Goal: Task Accomplishment & Management: Use online tool/utility

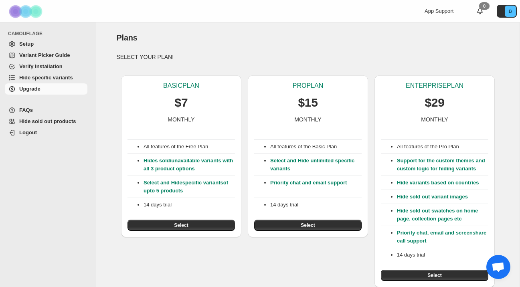
click at [56, 45] on span "Setup" at bounding box center [52, 44] width 67 height 8
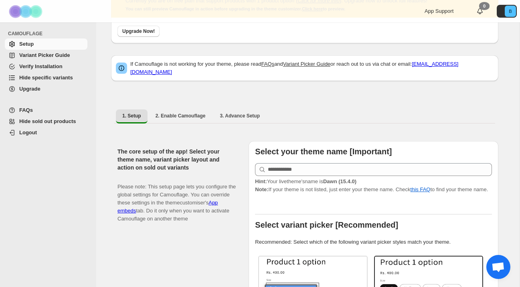
scroll to position [71, 0]
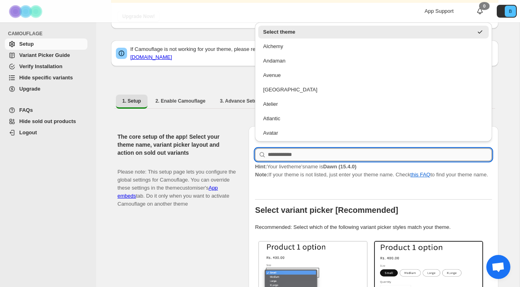
click at [271, 154] on input "text" at bounding box center [380, 154] width 224 height 13
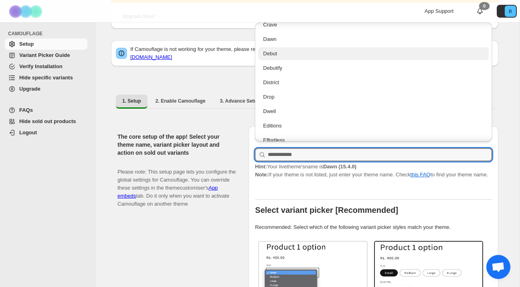
scroll to position [398, 0]
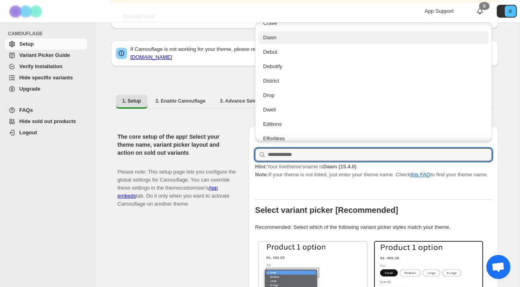
click at [275, 42] on div "Dawn" at bounding box center [373, 37] width 230 height 13
type input "****"
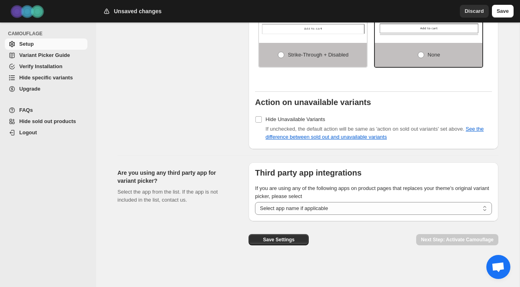
scroll to position [712, 0]
click at [291, 241] on span "Save Settings" at bounding box center [279, 239] width 32 height 6
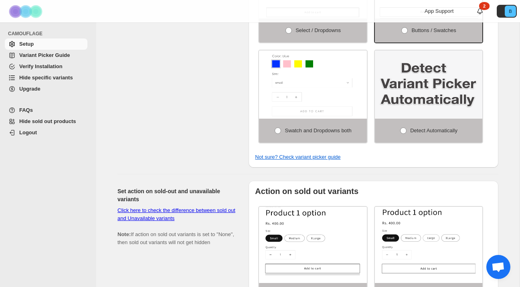
scroll to position [324, 0]
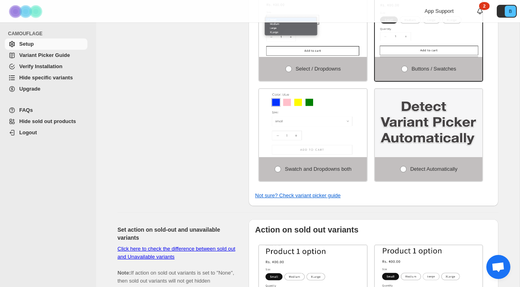
click at [479, 11] on link "2" at bounding box center [480, 11] width 8 height 8
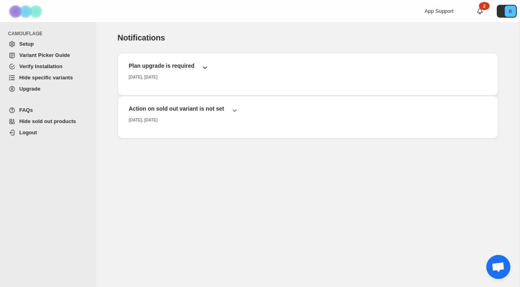
click at [202, 70] on icon "button" at bounding box center [205, 67] width 8 height 8
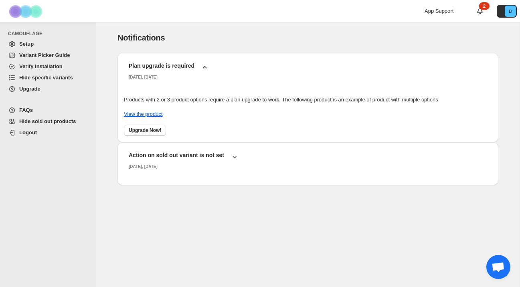
click at [41, 58] on span "Variant Picker Guide" at bounding box center [44, 55] width 51 height 6
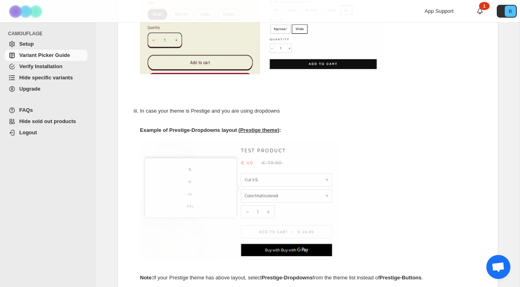
scroll to position [378, 0]
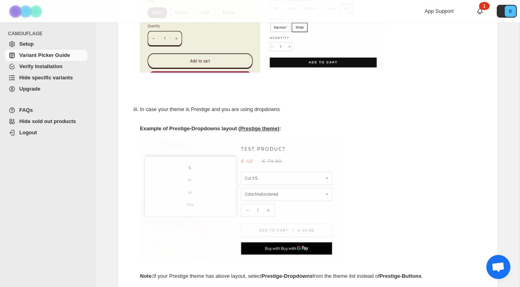
click at [73, 67] on span "Verify Installation" at bounding box center [52, 67] width 67 height 8
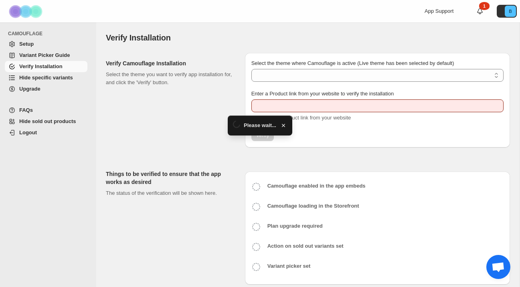
type input "**********"
select select "**********"
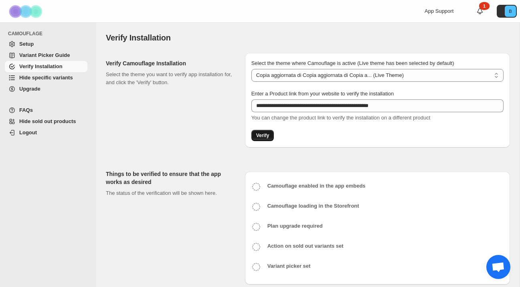
click at [265, 135] on span "Verify" at bounding box center [262, 135] width 13 height 6
